Goal: Task Accomplishment & Management: Manage account settings

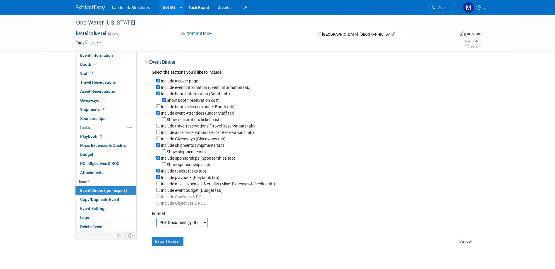
click at [172, 8] on link "Events" at bounding box center [168, 7] width 21 height 15
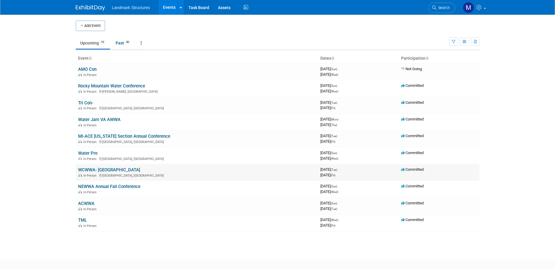
click at [98, 172] on link "WCWWA- [GEOGRAPHIC_DATA]" at bounding box center [109, 169] width 62 height 5
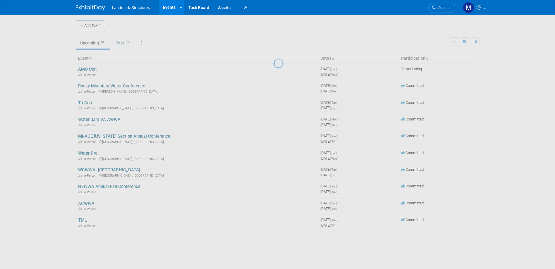
click at [273, 172] on div at bounding box center [277, 134] width 8 height 269
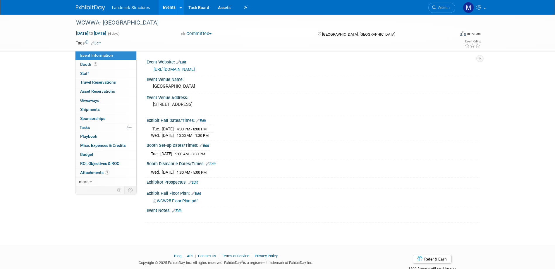
click at [177, 6] on link "Events" at bounding box center [168, 7] width 21 height 15
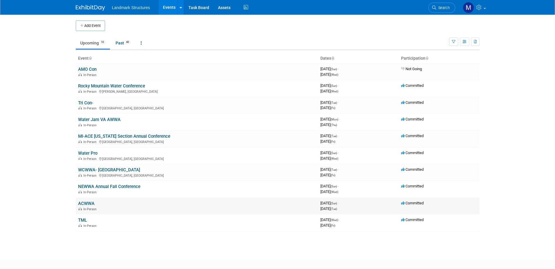
click at [88, 205] on link "ACWWA" at bounding box center [86, 203] width 16 height 5
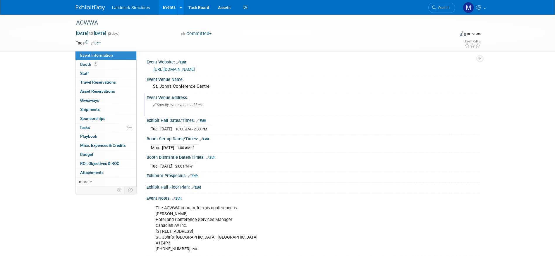
click at [188, 105] on span "Specify event venue address" at bounding box center [178, 105] width 50 height 4
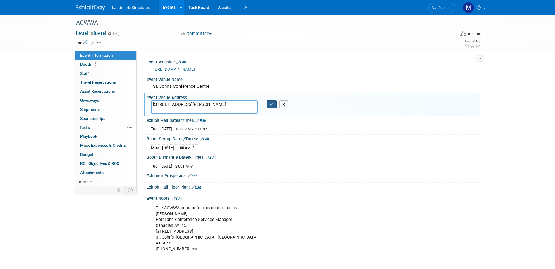
type textarea "101 New Gower St, St. John's, NL A1C 4K2 Canada"
click at [273, 106] on icon "button" at bounding box center [272, 104] width 4 height 4
